Goal: Transaction & Acquisition: Book appointment/travel/reservation

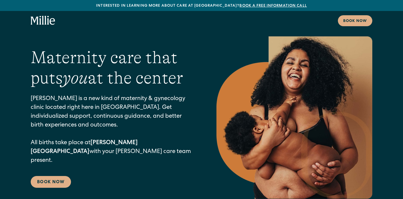
click at [358, 27] on div "Book now" at bounding box center [201, 20] width 403 height 19
click at [353, 21] on div "Book now" at bounding box center [355, 21] width 24 height 6
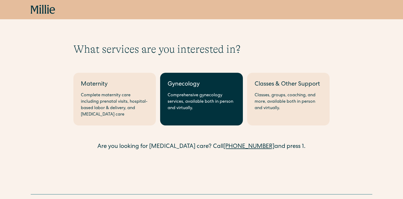
click at [191, 85] on div "Gynecology" at bounding box center [202, 84] width 68 height 9
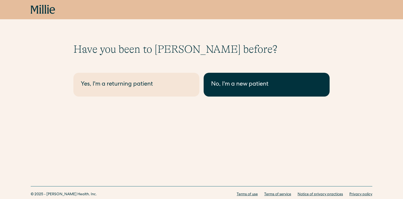
click at [260, 87] on div "No, I'm a new patient" at bounding box center [266, 84] width 111 height 9
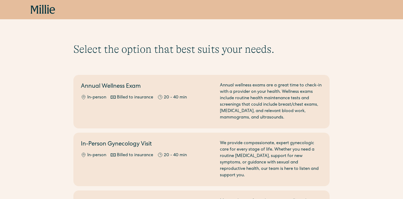
click at [271, 84] on div "Annual wellness exams are a great time to check-in with a provider on your heal…" at bounding box center [271, 101] width 102 height 38
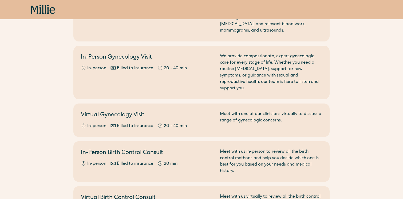
scroll to position [53, 0]
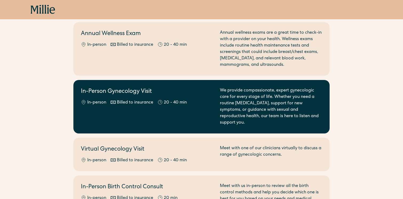
click at [201, 96] on div "In-Person Gynecology Visit In-person Billed to insurance 20 - 40 min" at bounding box center [147, 106] width 133 height 38
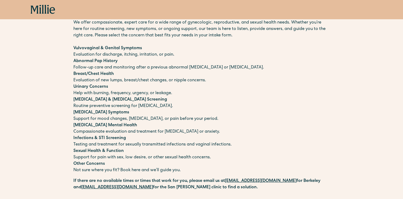
scroll to position [49, 0]
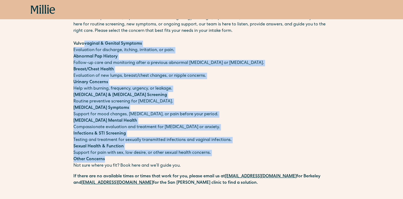
drag, startPoint x: 96, startPoint y: 46, endPoint x: 245, endPoint y: 161, distance: 187.9
click at [245, 161] on div "We offer compassionate, expert care for a wide range of gynecologic, reproducti…" at bounding box center [201, 92] width 256 height 154
click at [245, 161] on p "Other Concerns Not sure where you fit? Book here and we’ll guide you." at bounding box center [201, 162] width 256 height 13
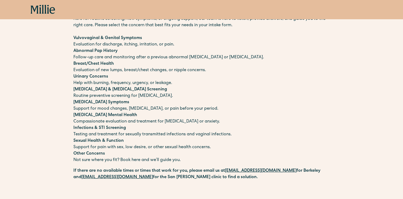
scroll to position [0, 0]
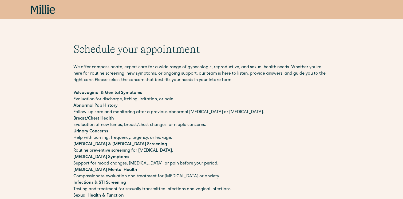
click at [36, 17] on div "Book now" at bounding box center [201, 9] width 403 height 19
click at [40, 9] on icon at bounding box center [40, 9] width 2 height 9
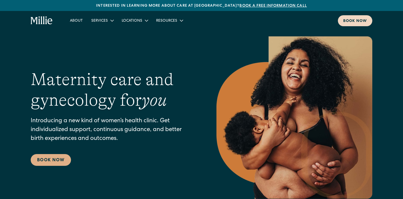
click at [352, 22] on div "Book now" at bounding box center [355, 21] width 24 height 6
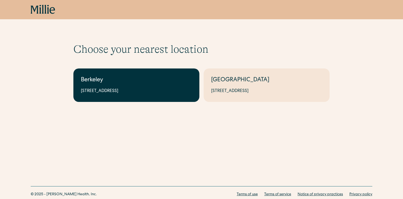
click at [158, 88] on div "[STREET_ADDRESS]" at bounding box center [136, 91] width 111 height 6
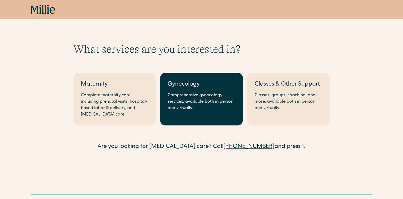
click at [196, 98] on div "Comprehensive gynecology services, available both in person and virtually." at bounding box center [202, 101] width 68 height 19
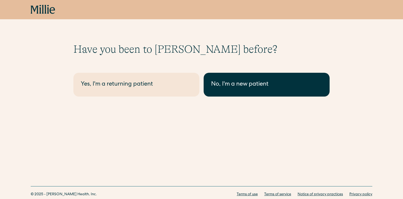
click at [236, 78] on link "No, I'm a new patient" at bounding box center [267, 85] width 126 height 24
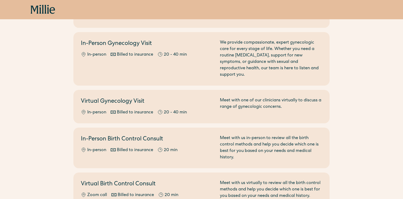
scroll to position [101, 0]
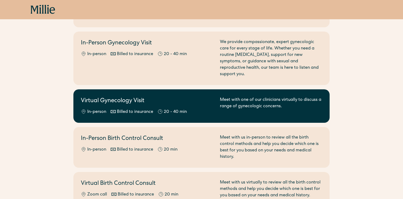
click at [171, 97] on h2 "Virtual Gynecology Visit" at bounding box center [147, 101] width 133 height 9
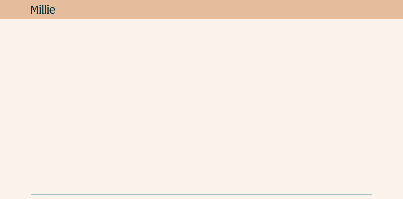
scroll to position [269, 0]
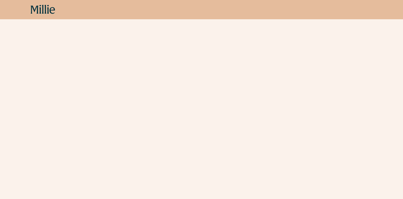
scroll to position [405, 0]
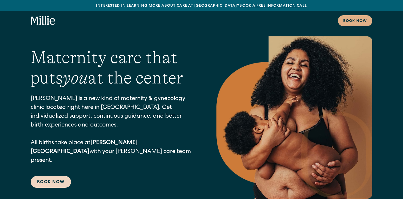
click at [45, 176] on link "Book Now" at bounding box center [51, 182] width 40 height 12
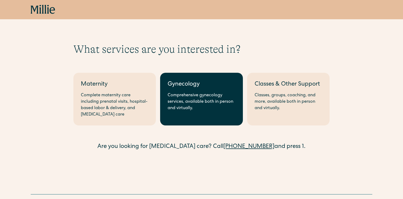
click at [175, 112] on link "Gynecology Comprehensive gynecology services, available both in person and virt…" at bounding box center [201, 99] width 82 height 53
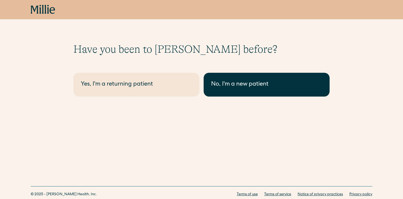
click at [230, 84] on div "No, I'm a new patient" at bounding box center [266, 84] width 111 height 9
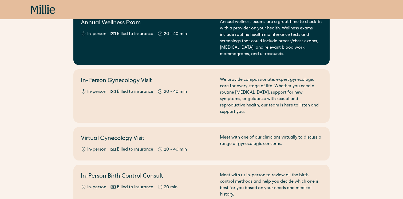
scroll to position [80, 0]
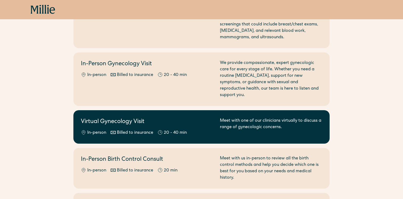
click at [116, 117] on h2 "Virtual Gynecology Visit" at bounding box center [147, 121] width 133 height 9
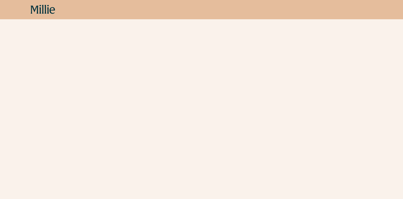
scroll to position [208, 0]
